Goal: Transaction & Acquisition: Purchase product/service

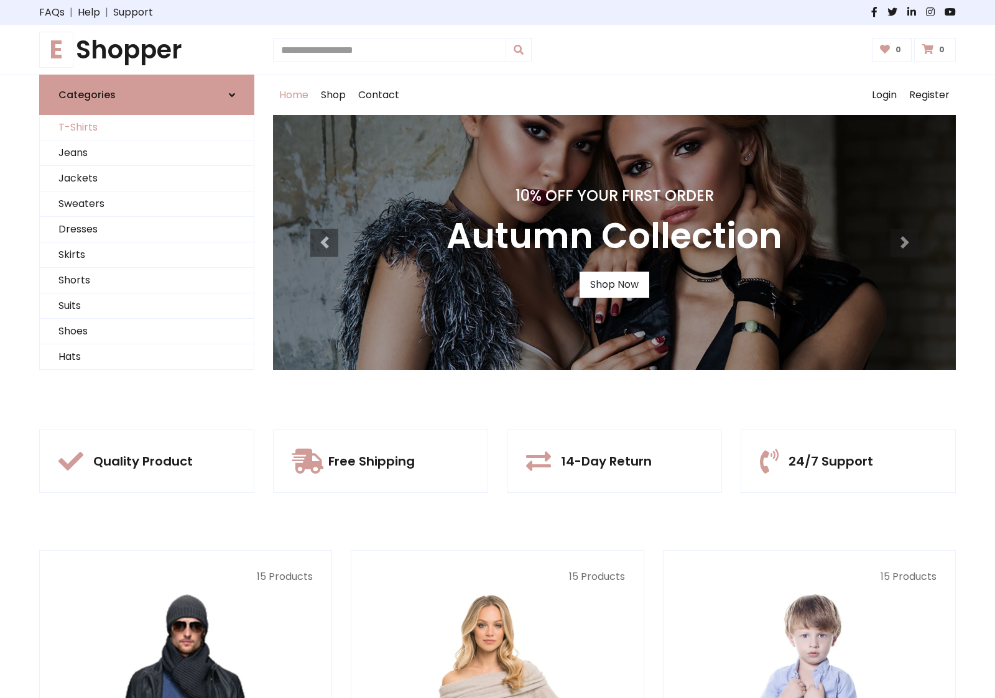
click at [147, 127] on link "T-Shirts" at bounding box center [147, 127] width 214 height 25
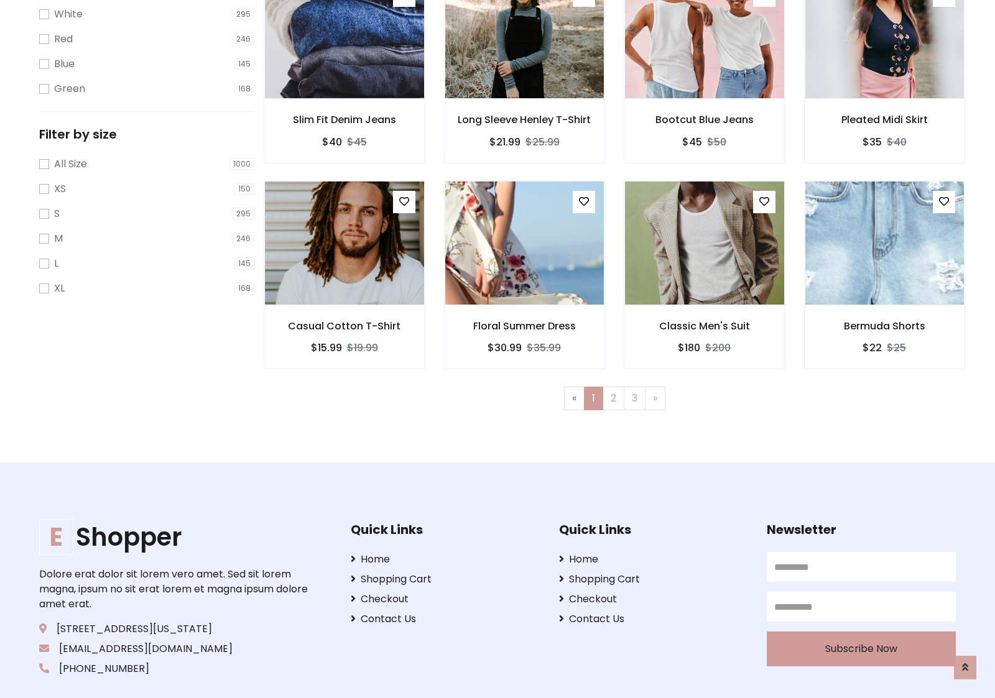
scroll to position [22, 0]
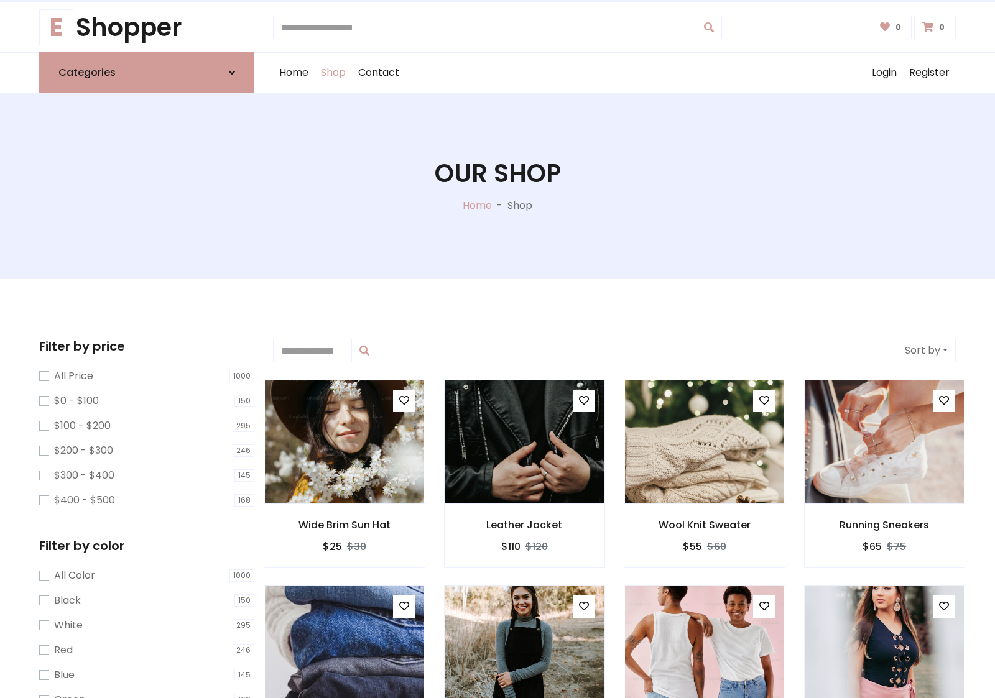
click at [497, 186] on h1 "Our Shop" at bounding box center [498, 174] width 126 height 30
click at [614, 73] on div "Home Shop Contact Log out Login Register" at bounding box center [614, 73] width 683 height 40
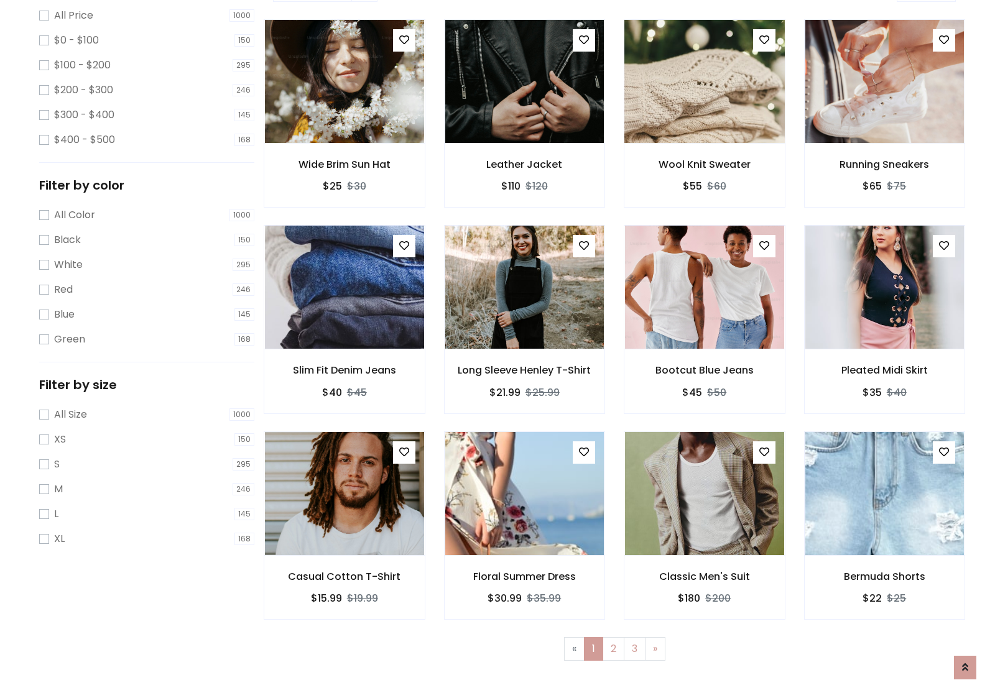
click at [704, 125] on img at bounding box center [704, 81] width 191 height 298
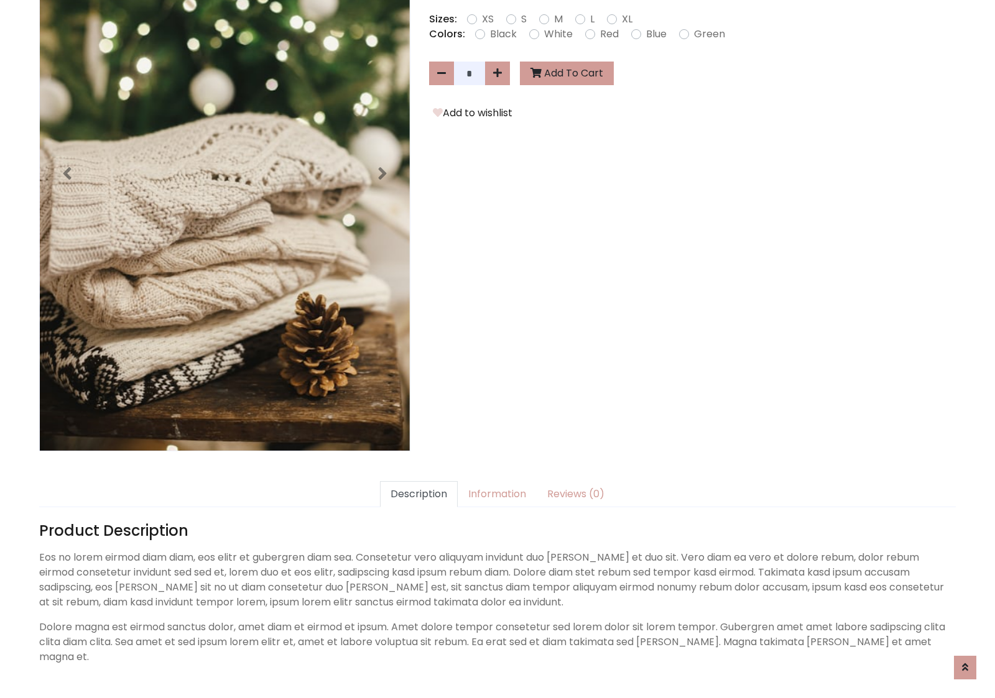
scroll to position [304, 0]
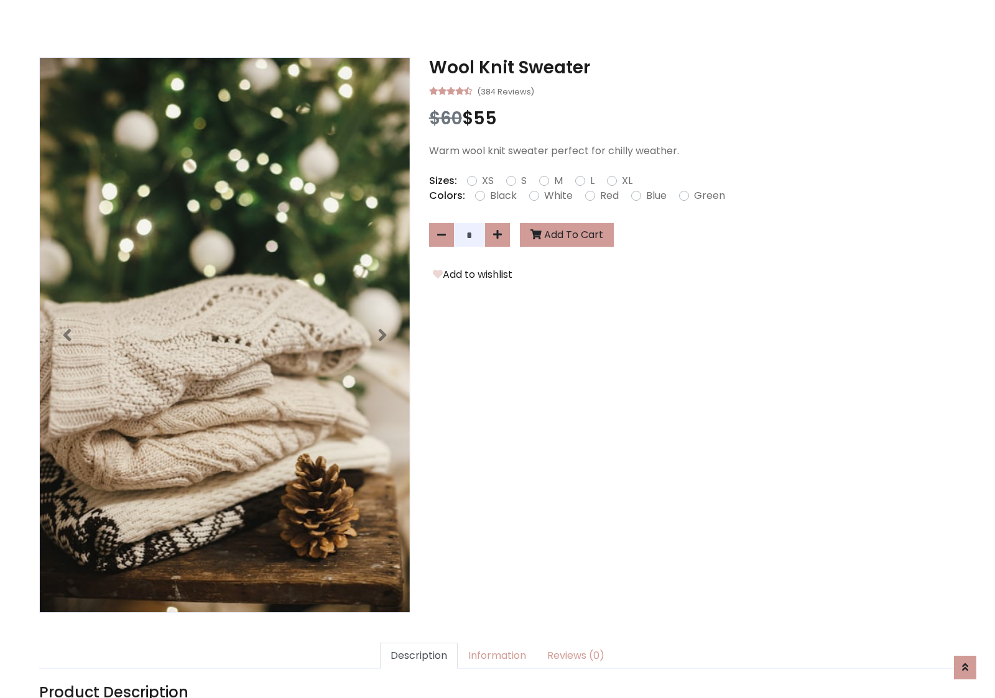
click at [692, 67] on h3 "Wool Knit Sweater" at bounding box center [692, 67] width 527 height 21
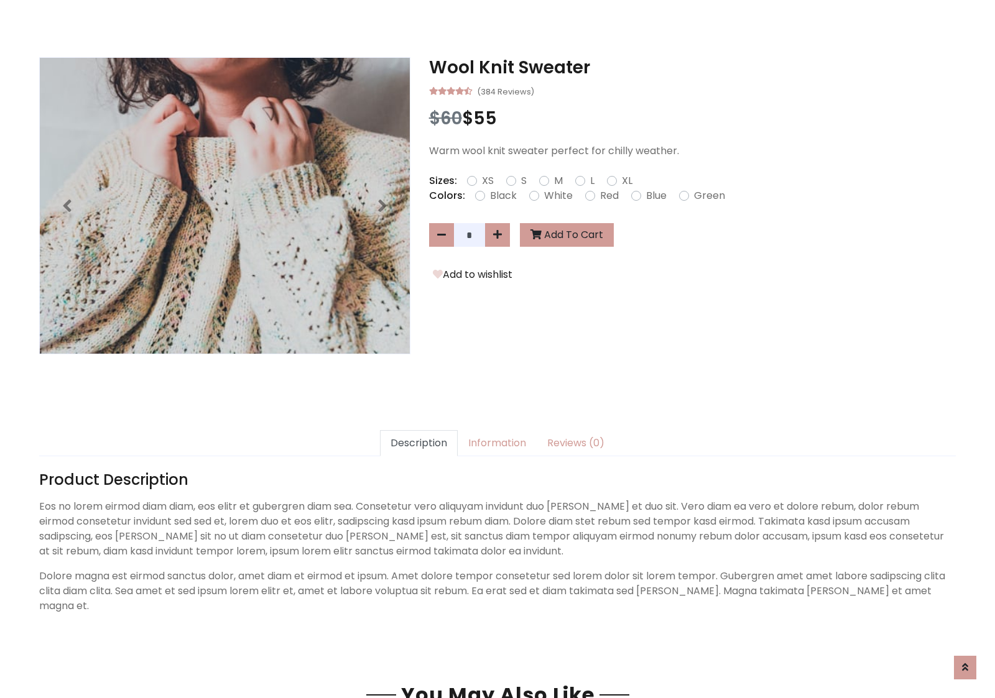
click at [692, 67] on h3 "Wool Knit Sweater" at bounding box center [692, 67] width 527 height 21
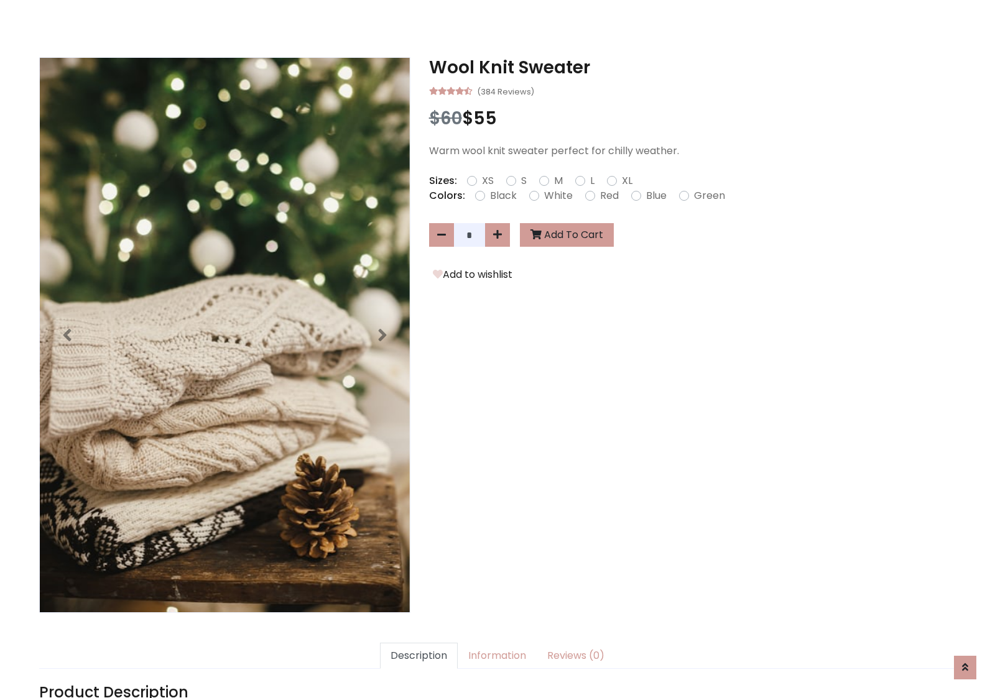
click at [692, 67] on h3 "Wool Knit Sweater" at bounding box center [692, 67] width 527 height 21
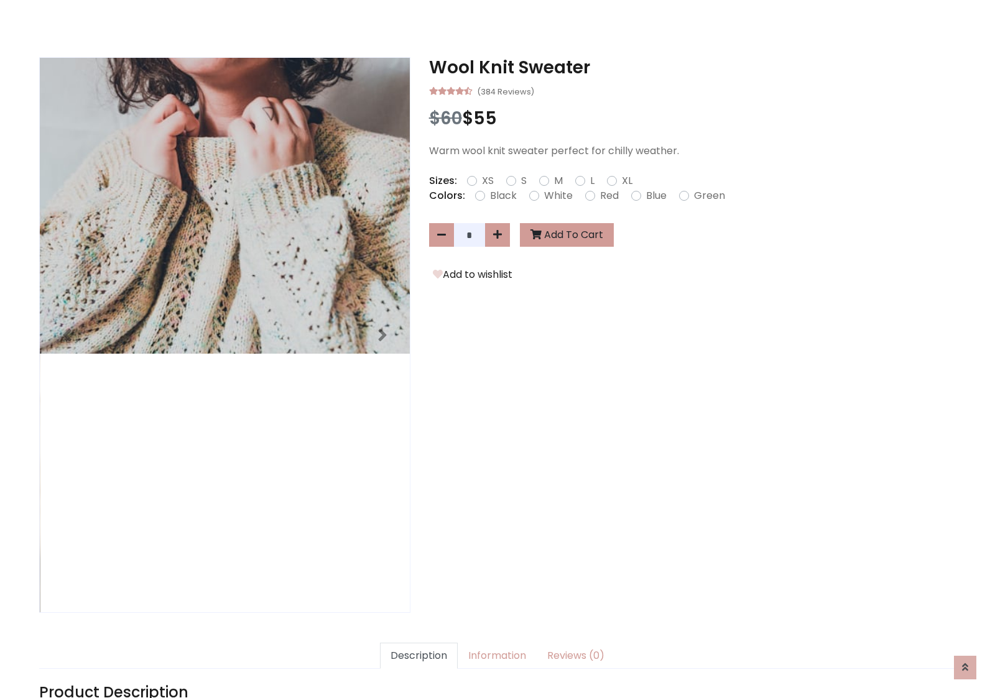
scroll to position [0, 0]
